Goal: Find specific page/section: Find specific page/section

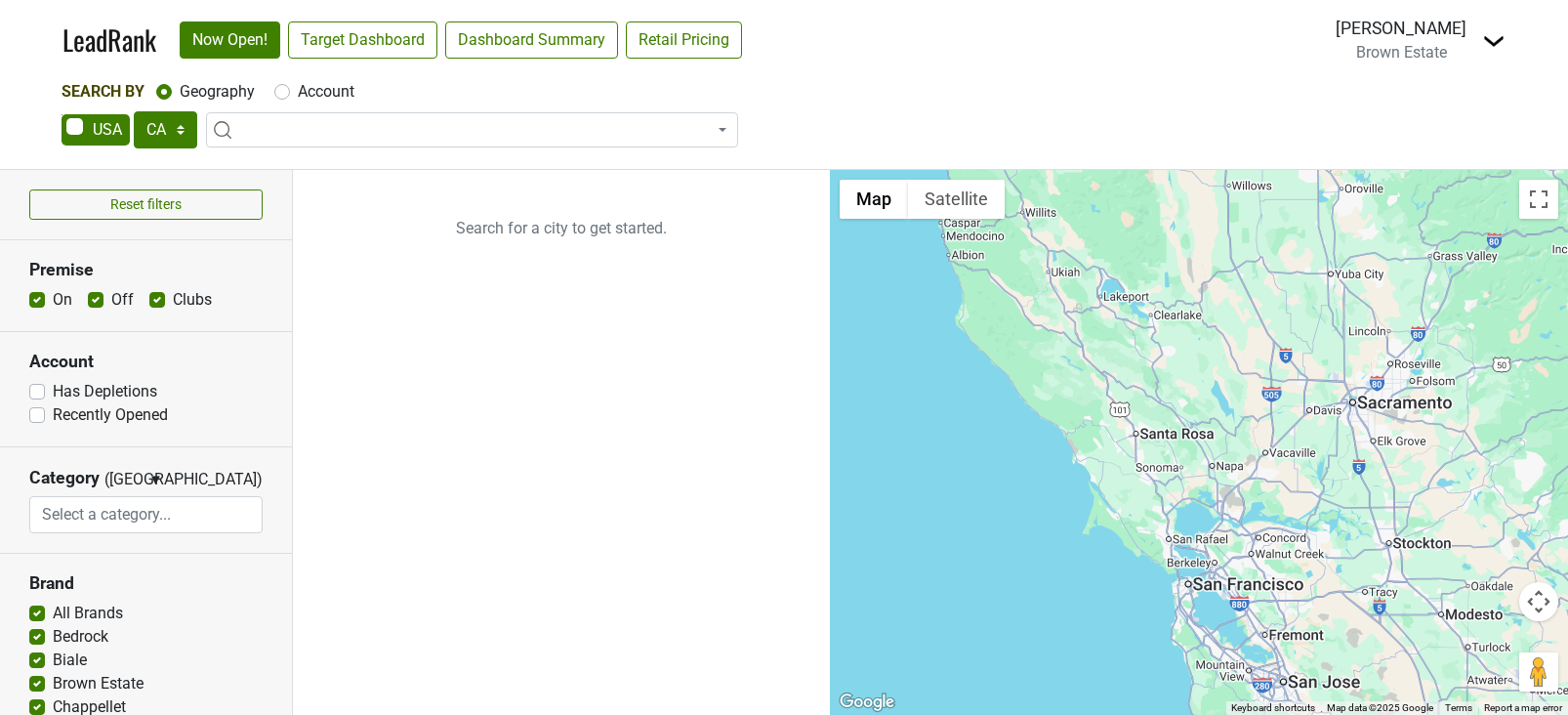
select select "CA"
select select
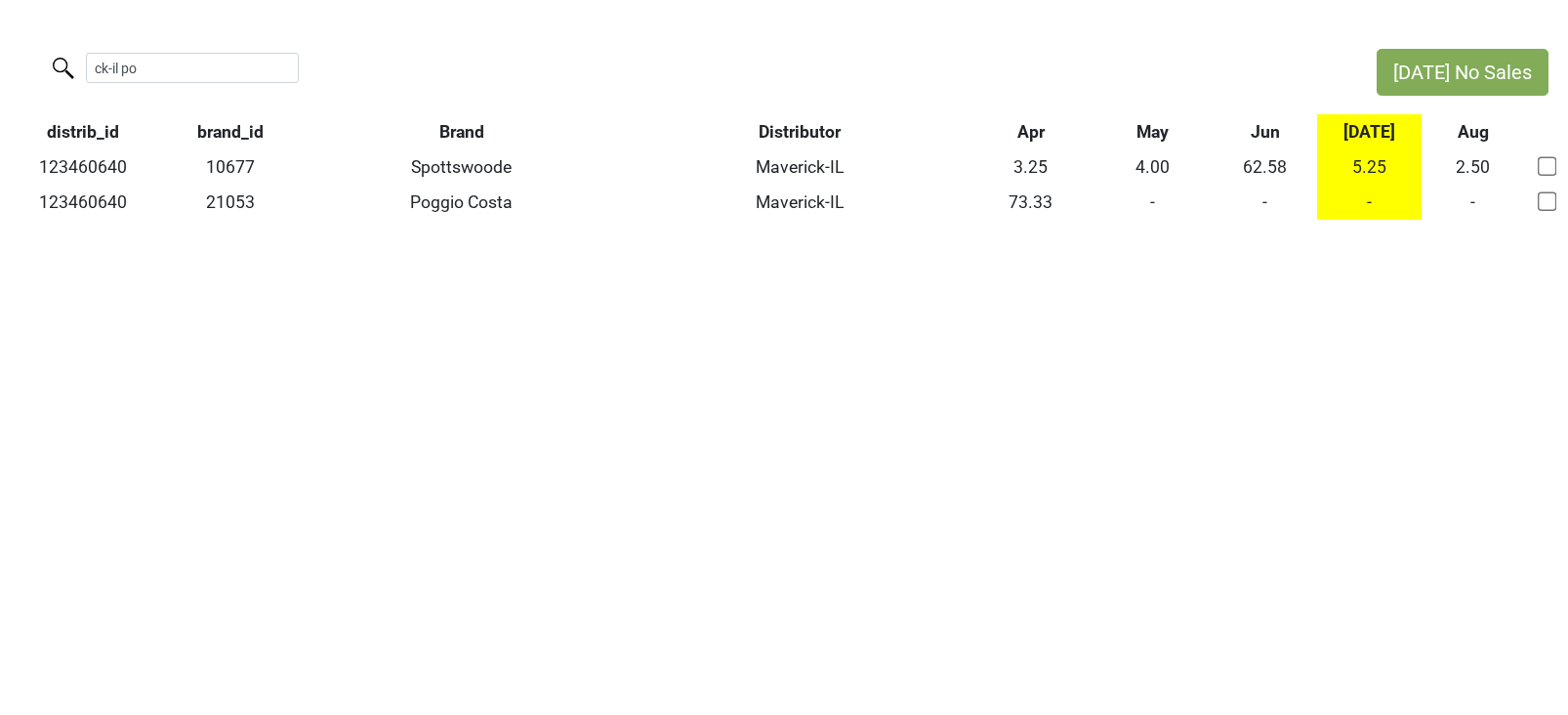
drag, startPoint x: 151, startPoint y: 75, endPoint x: 1, endPoint y: 46, distance: 152.8
click at [1, 46] on html "[DATE] No Sales ck-il po distrib_id brand_id Brand Distributor Apr May Jun [DAT…" at bounding box center [784, 134] width 1568 height 269
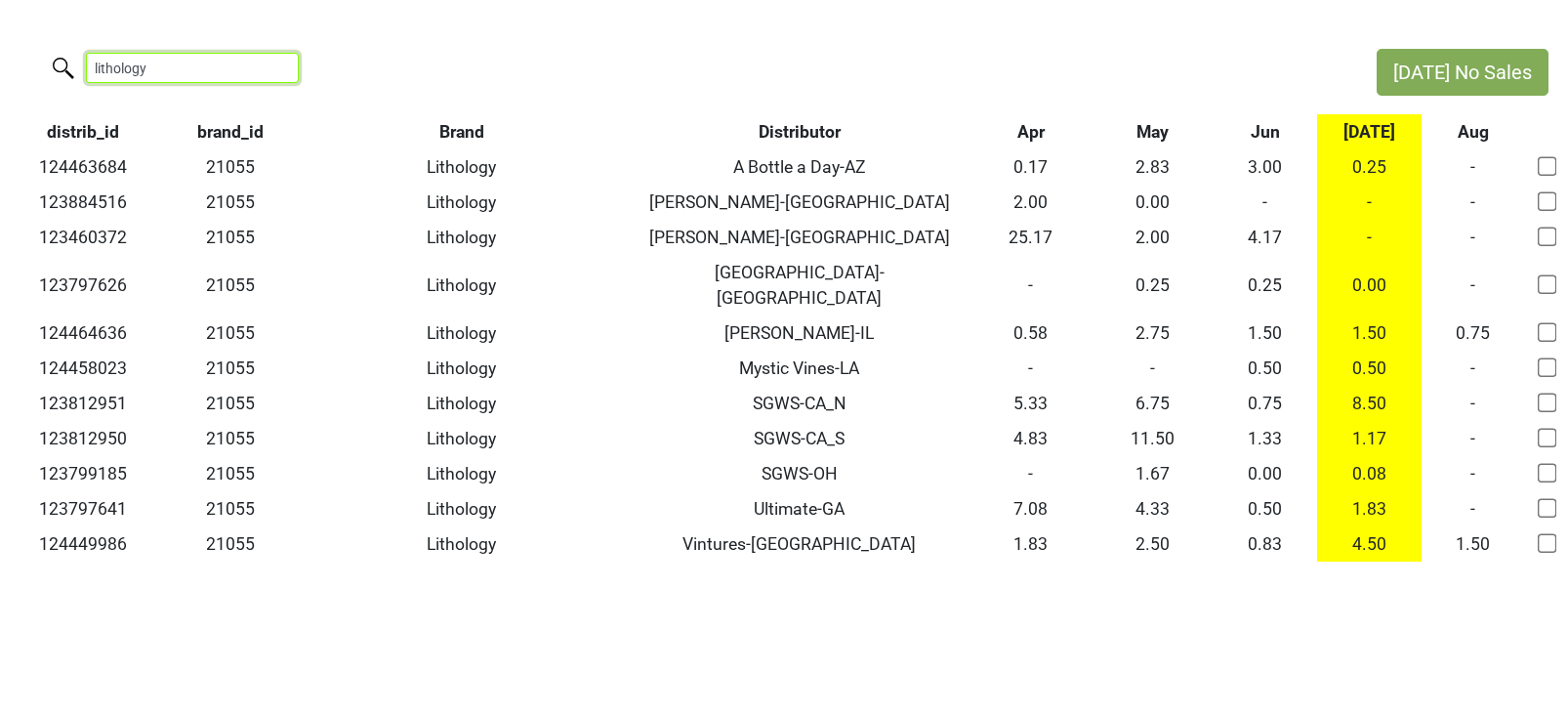
drag, startPoint x: 181, startPoint y: 71, endPoint x: -10, endPoint y: 59, distance: 191.4
click at [0, 59] on html "[DATE] No Sales lithology distrib_id brand_id Brand Distributor Apr May Jun [DA…" at bounding box center [784, 305] width 1568 height 611
click at [159, 70] on input "lithology" at bounding box center [193, 68] width 213 height 31
click at [164, 67] on input "lithology" at bounding box center [193, 68] width 213 height 31
drag, startPoint x: 190, startPoint y: 67, endPoint x: 19, endPoint y: 22, distance: 176.8
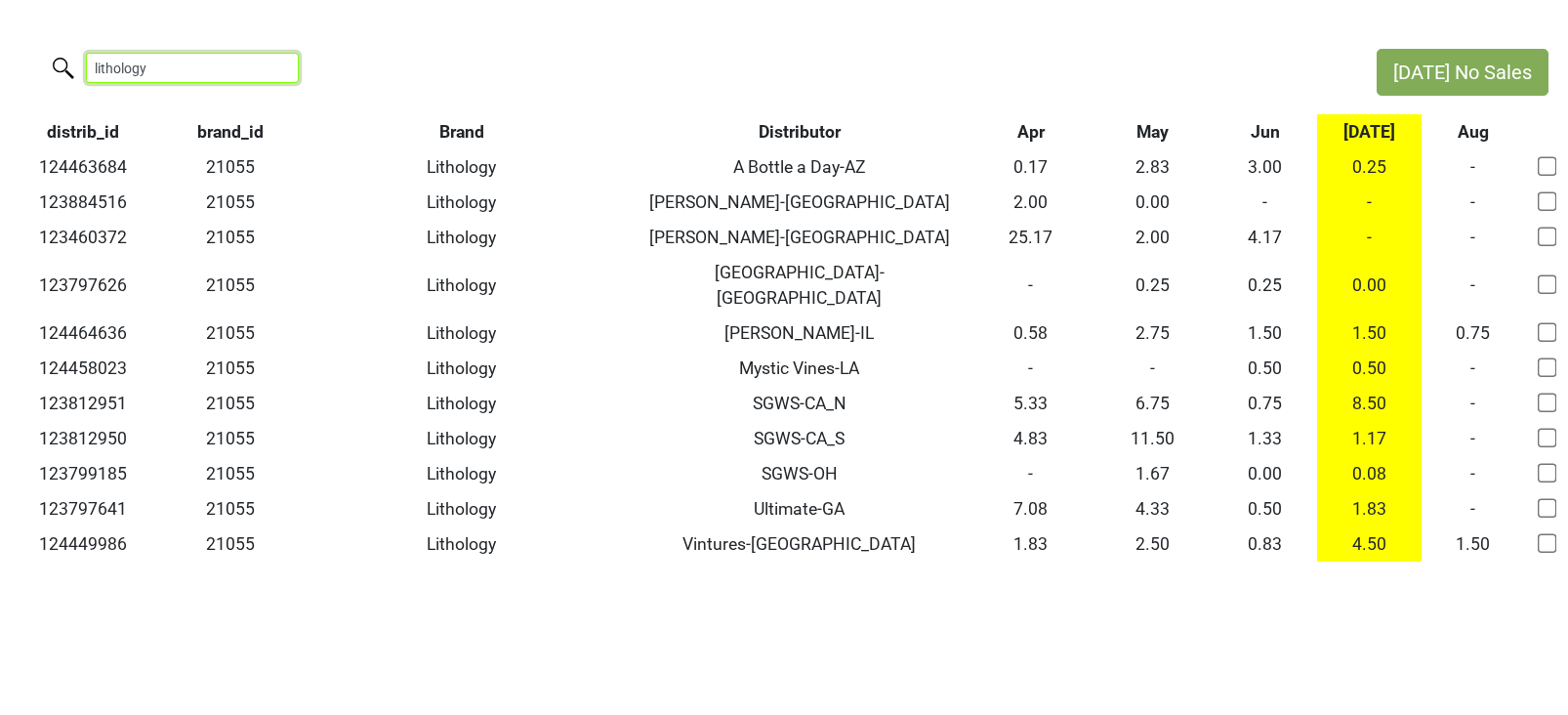
click at [19, 22] on html "Jul No Sales lithology distrib_id brand_id Brand Distributor Apr May Jun Jul Au…" at bounding box center [784, 305] width 1568 height 611
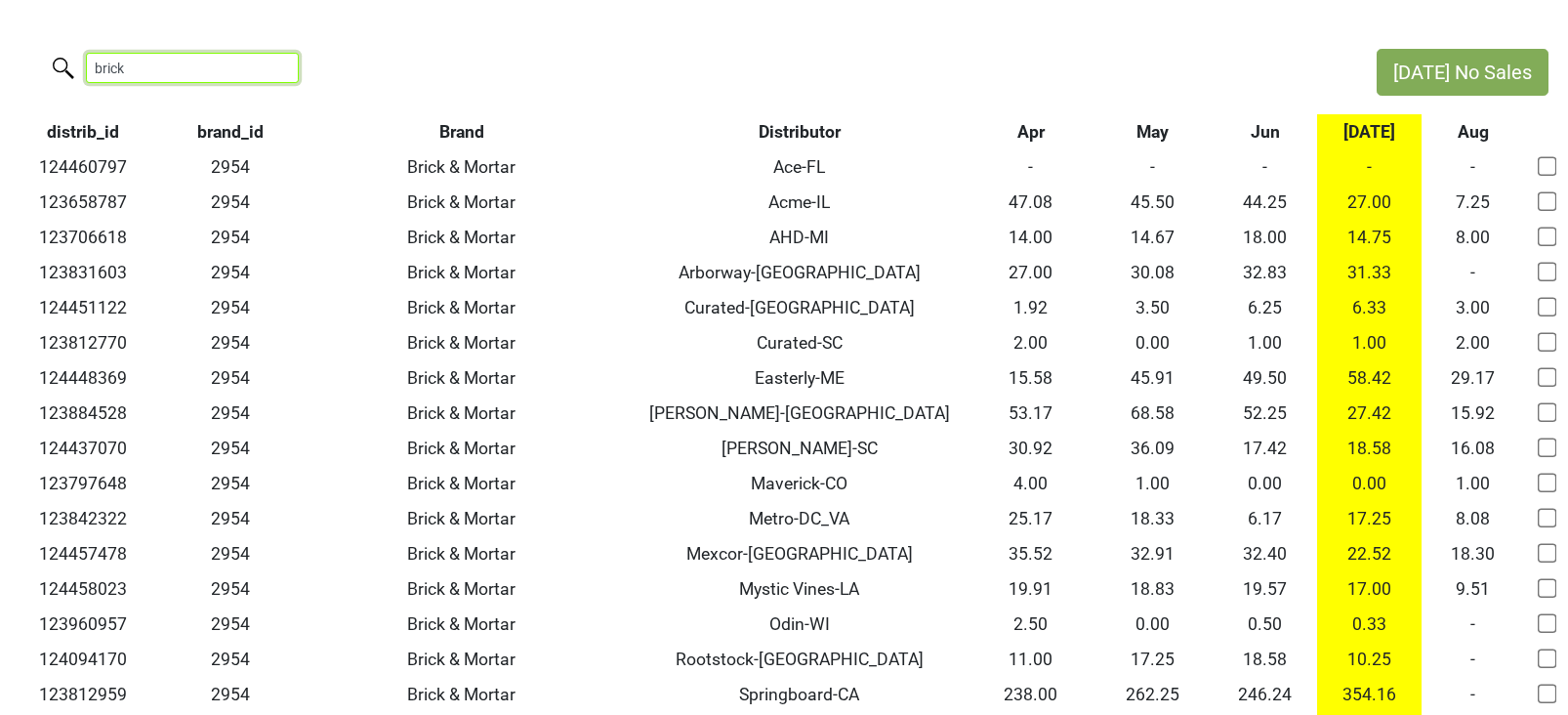
type input "brick"
